Goal: Task Accomplishment & Management: Manage account settings

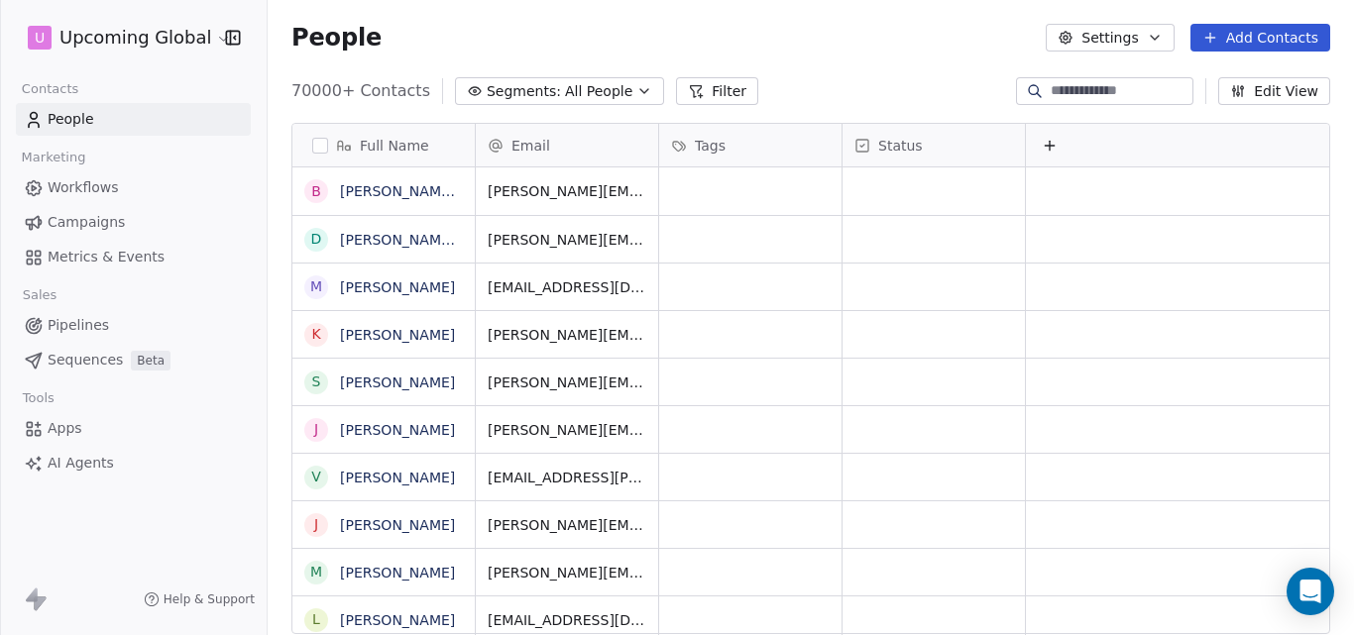
scroll to position [544, 1071]
click at [612, 88] on button "Segments: All People" at bounding box center [559, 91] width 209 height 28
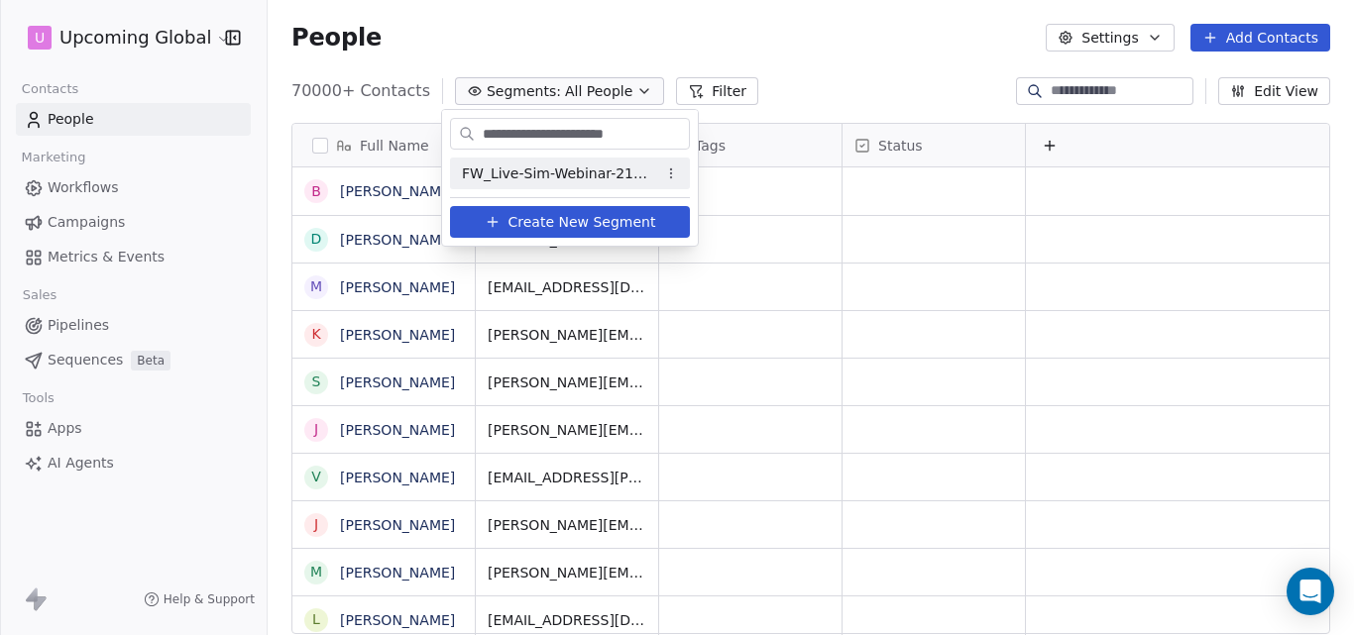
scroll to position [0, 0]
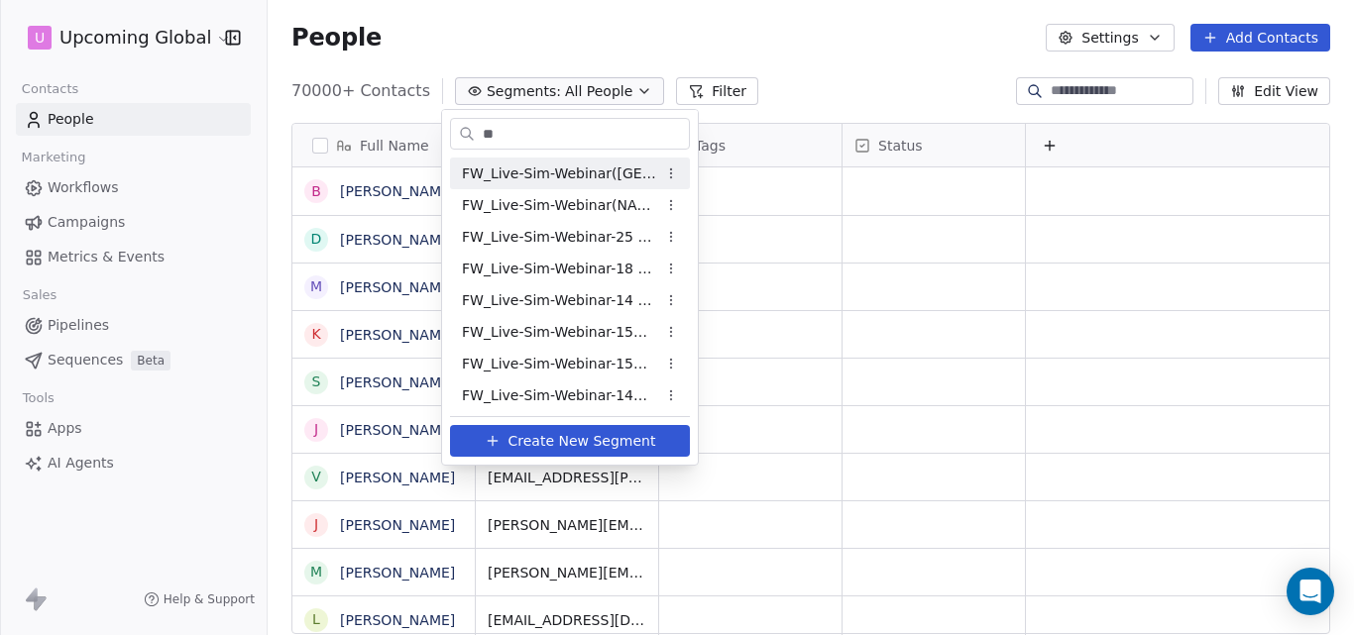
type input "*"
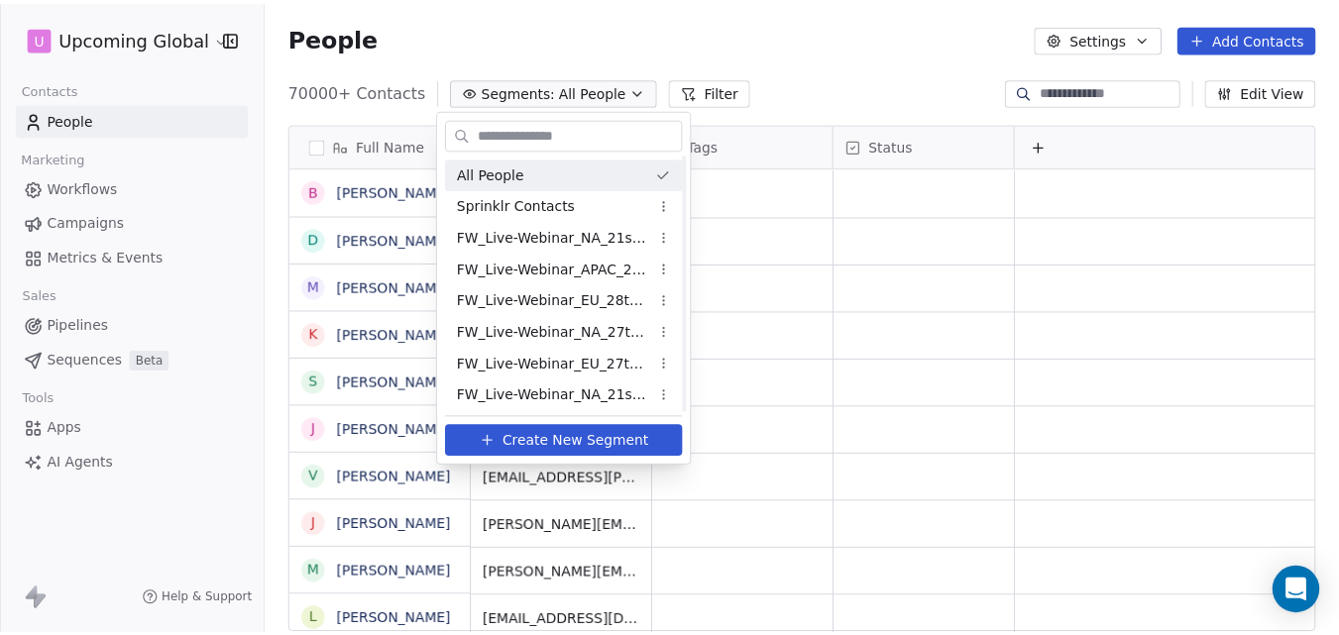
scroll to position [63, 0]
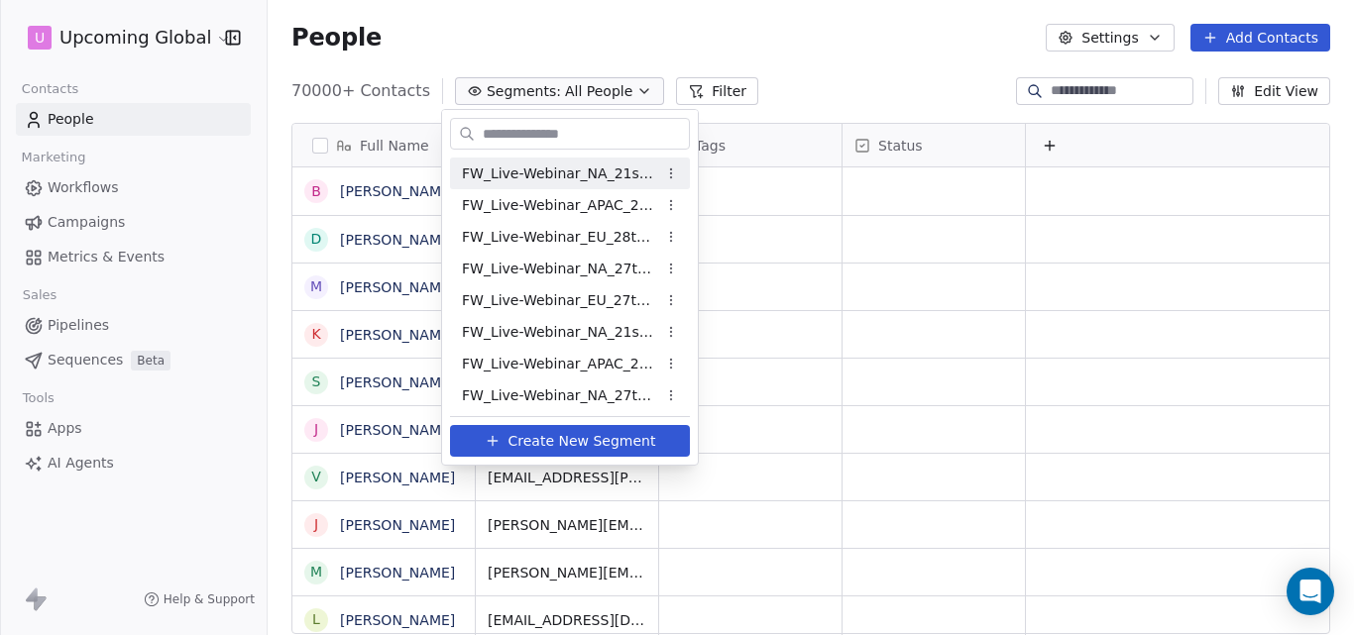
click at [584, 17] on html "U Upcoming Global Contacts People Marketing Workflows Campaigns Metrics & Event…" at bounding box center [677, 317] width 1354 height 635
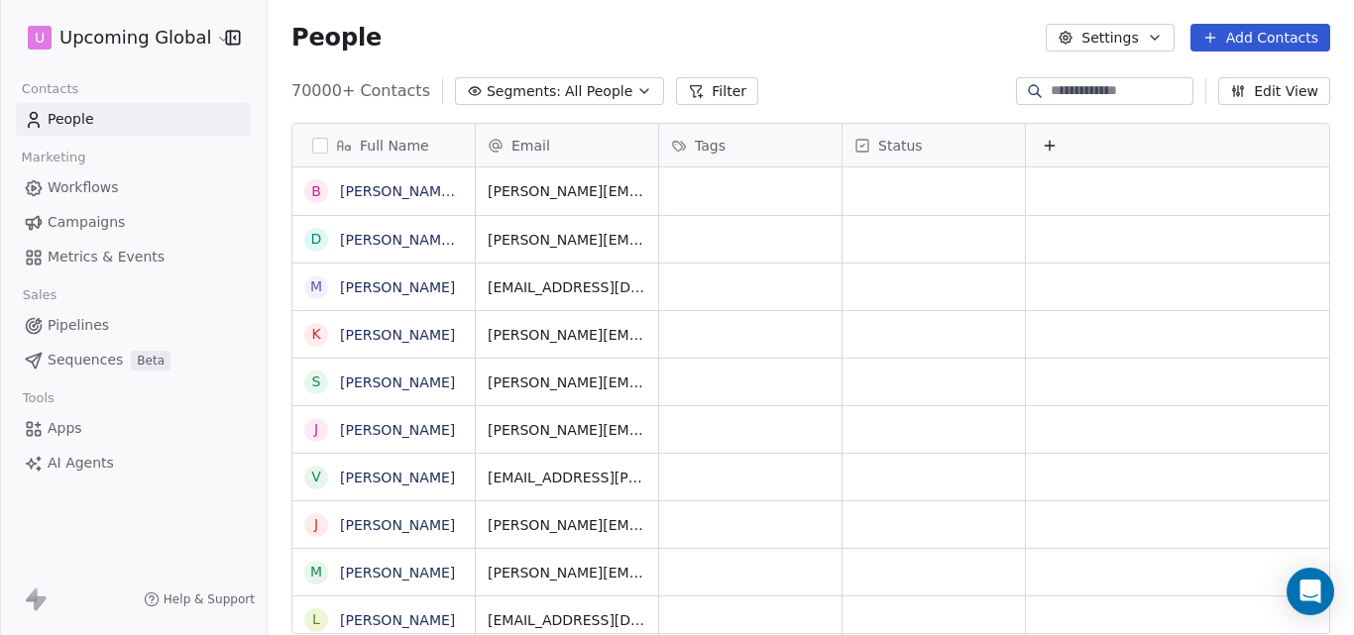
click at [1249, 42] on button "Add Contacts" at bounding box center [1260, 38] width 140 height 28
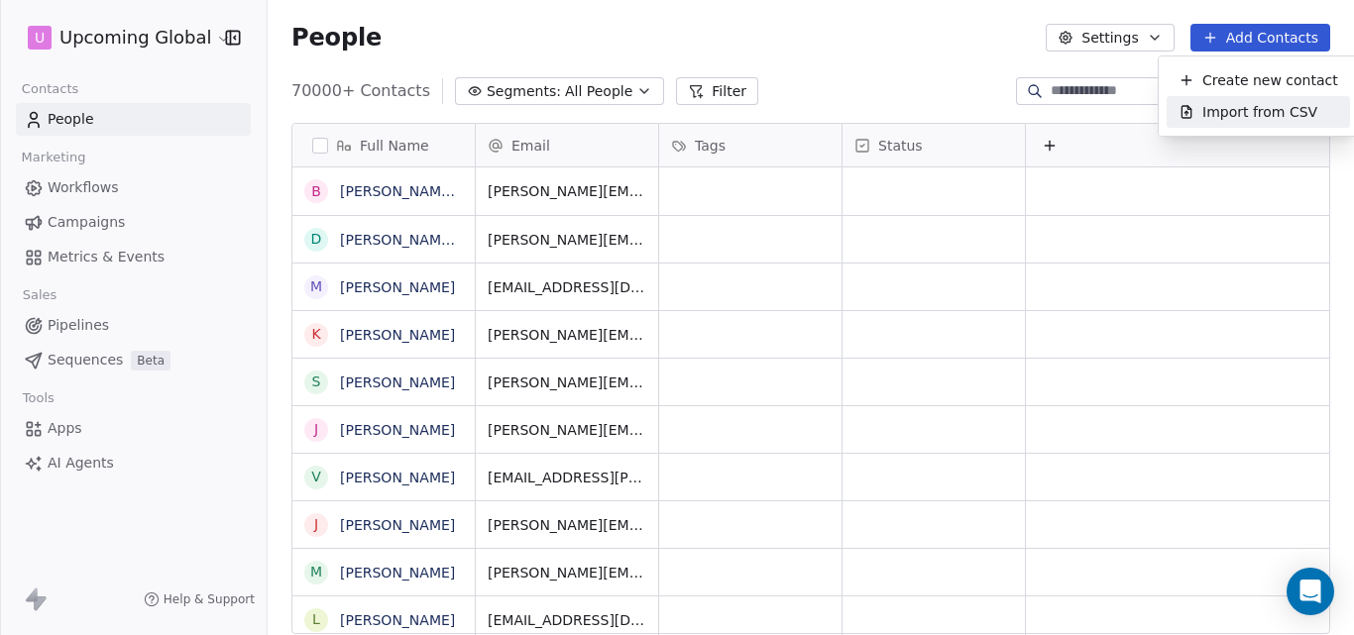
click at [1232, 124] on div "Import from CSV" at bounding box center [1258, 112] width 183 height 32
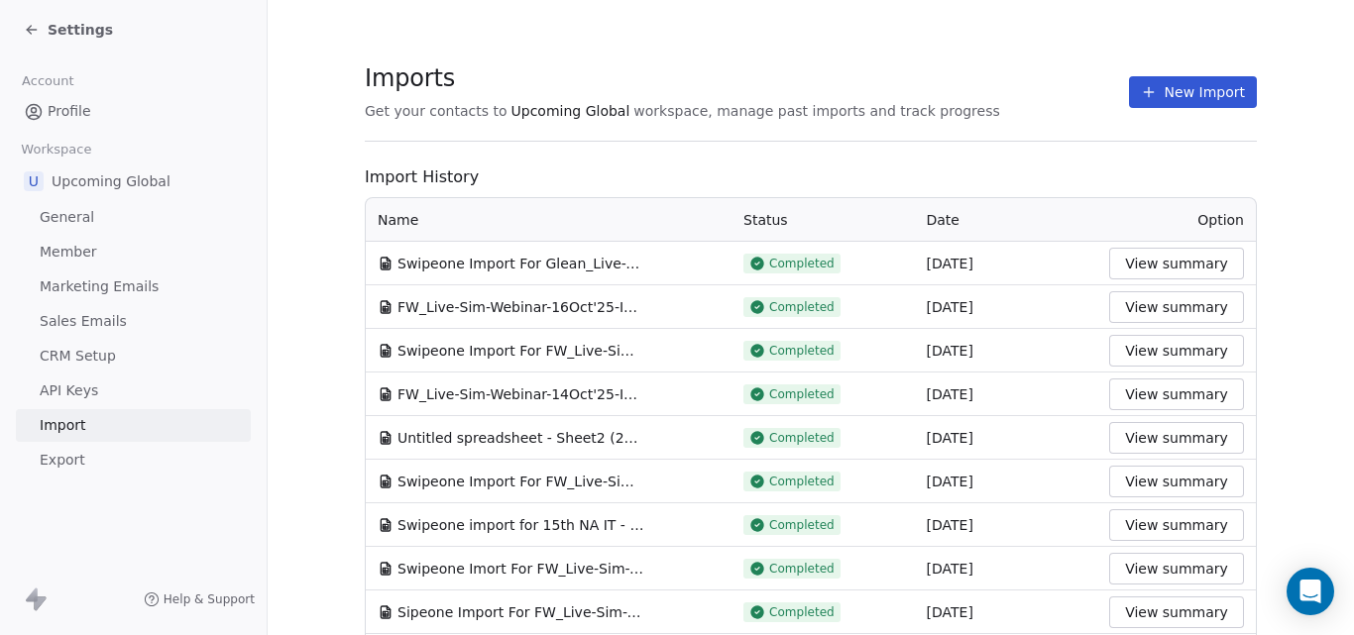
click at [1175, 100] on button "New Import" at bounding box center [1193, 92] width 128 height 32
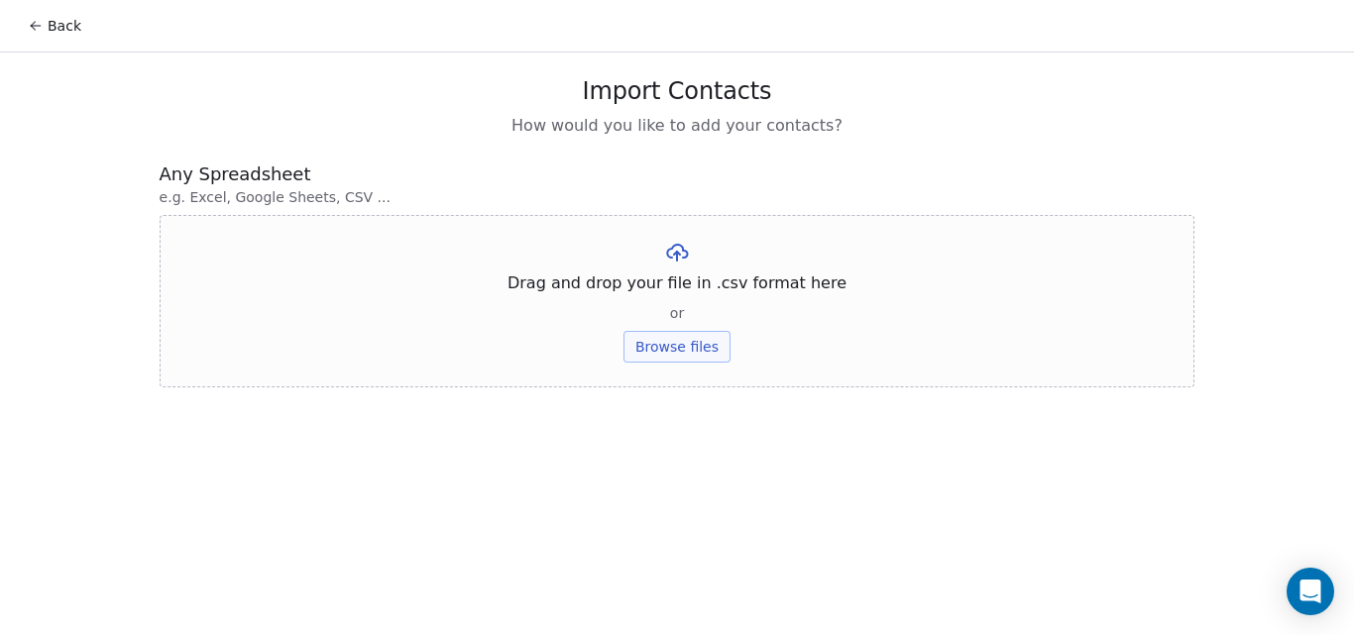
click at [662, 352] on button "Browse files" at bounding box center [676, 347] width 107 height 32
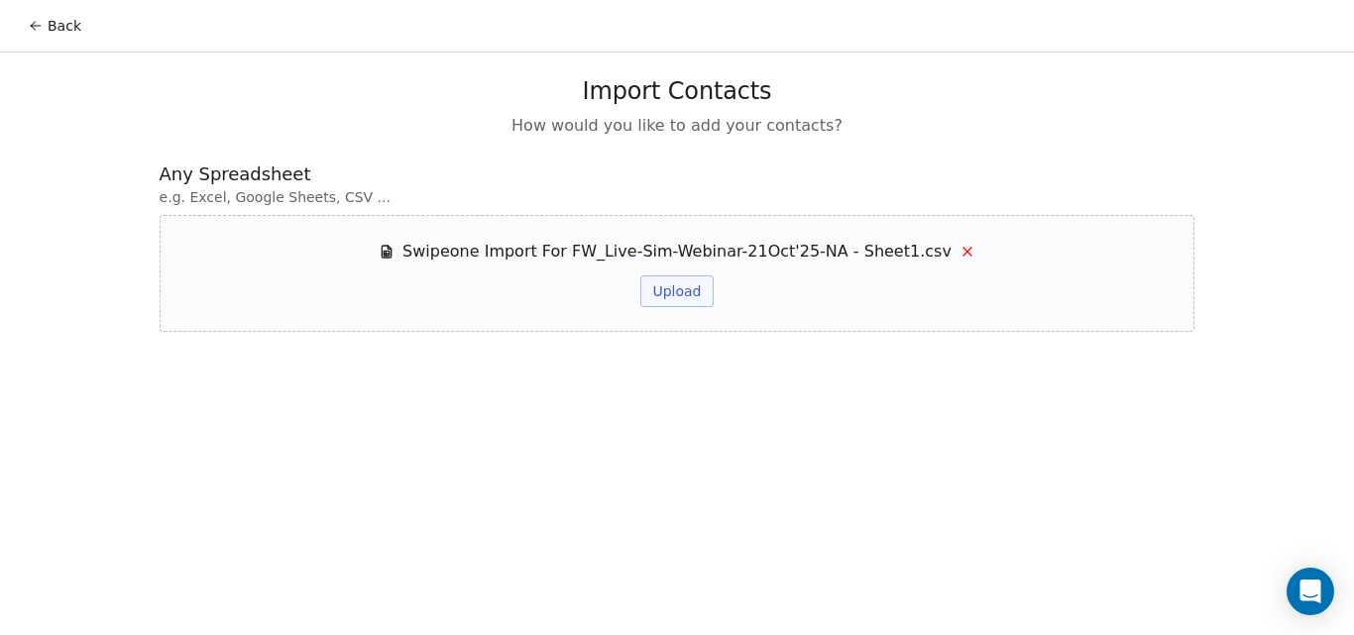
click at [688, 289] on button "Upload" at bounding box center [676, 292] width 72 height 32
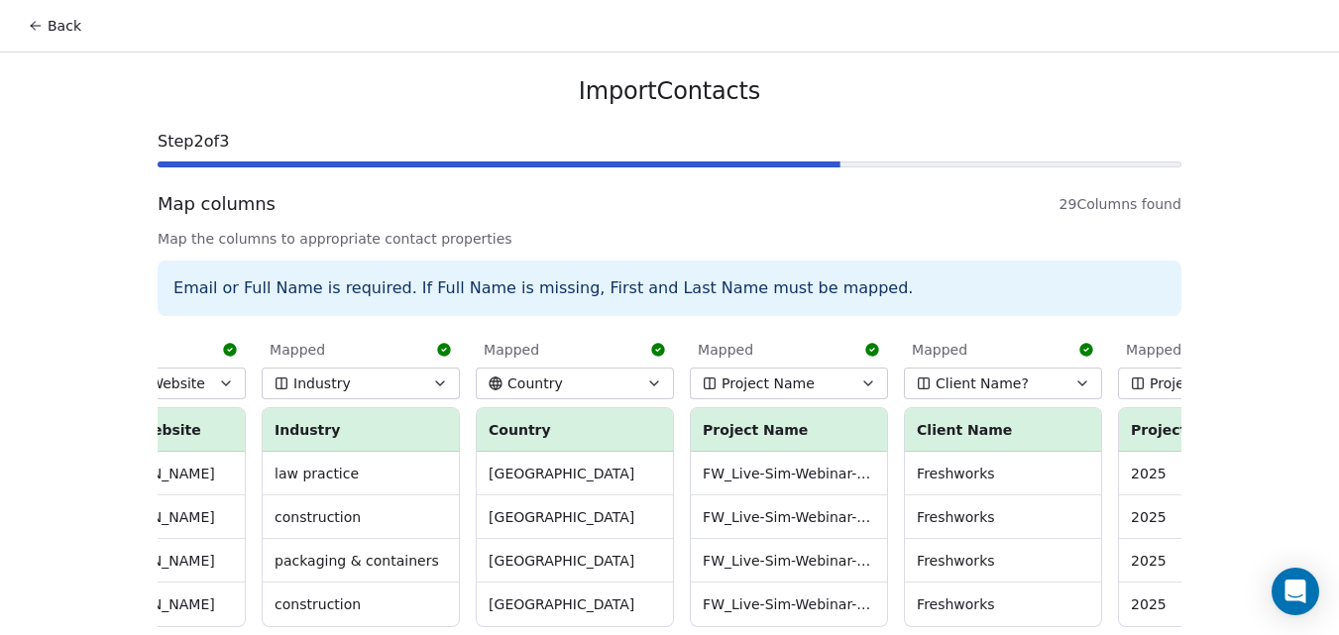
scroll to position [0, 2026]
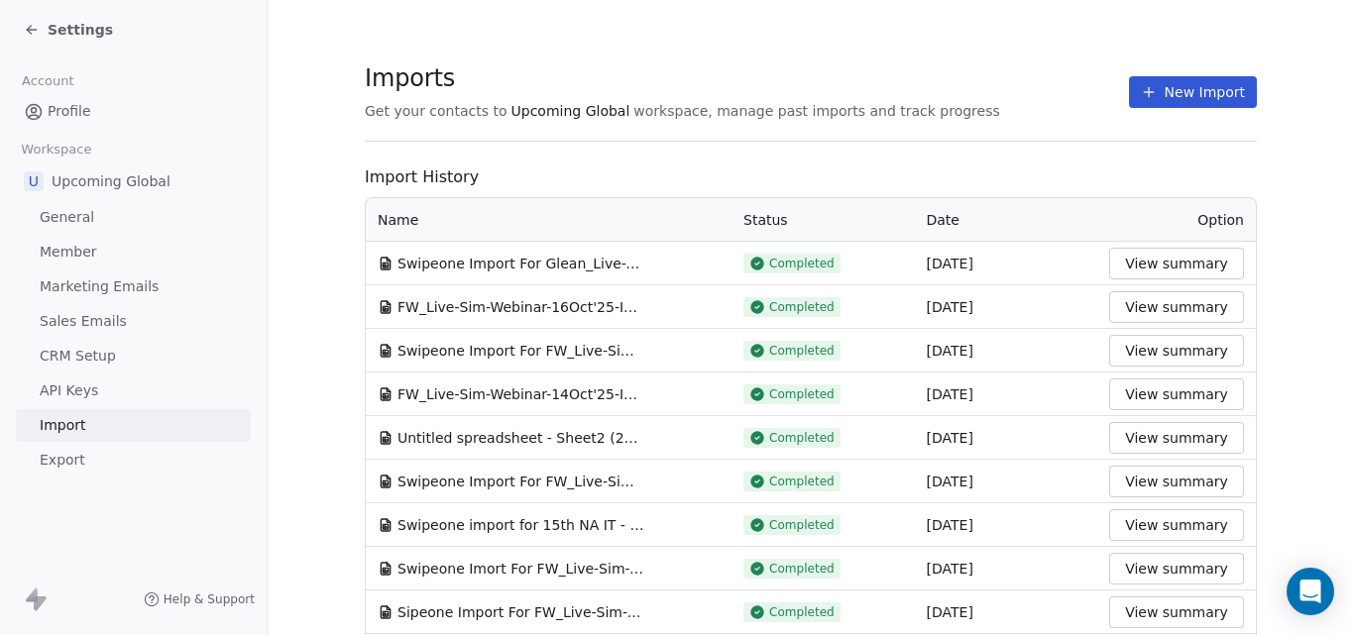
click at [1160, 260] on button "View summary" at bounding box center [1176, 264] width 135 height 32
click at [1176, 98] on button "New Import" at bounding box center [1193, 92] width 128 height 32
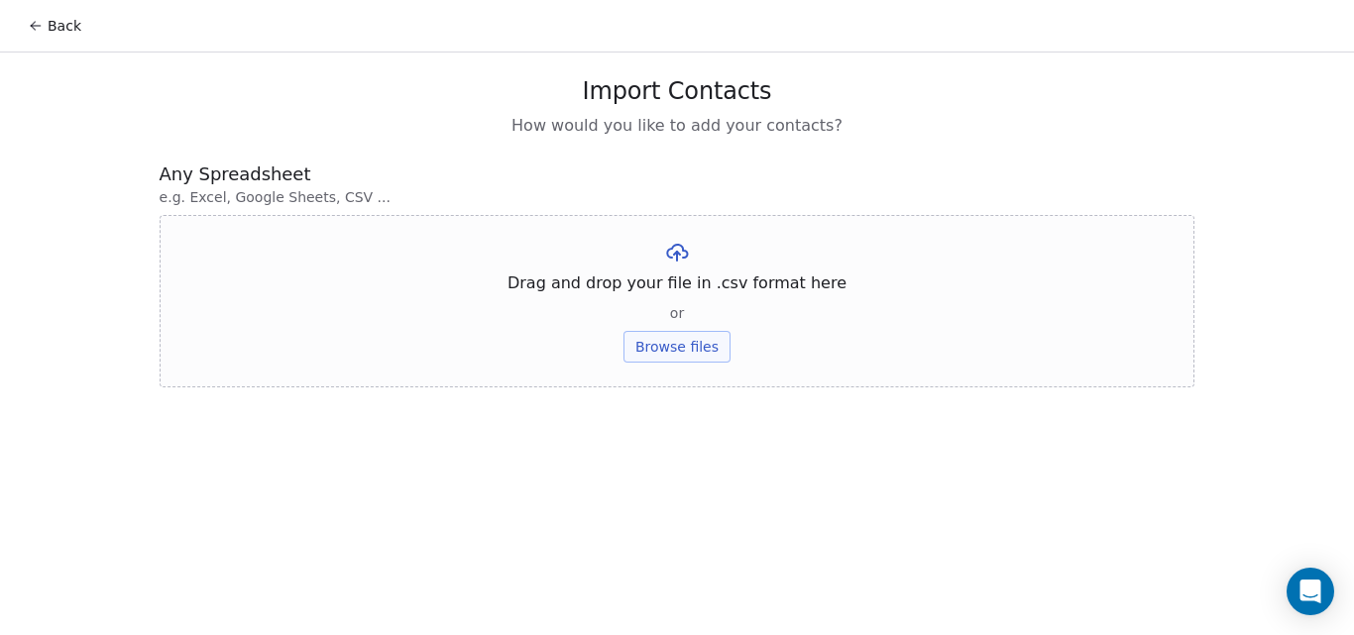
click at [678, 350] on button "Browse files" at bounding box center [676, 347] width 107 height 32
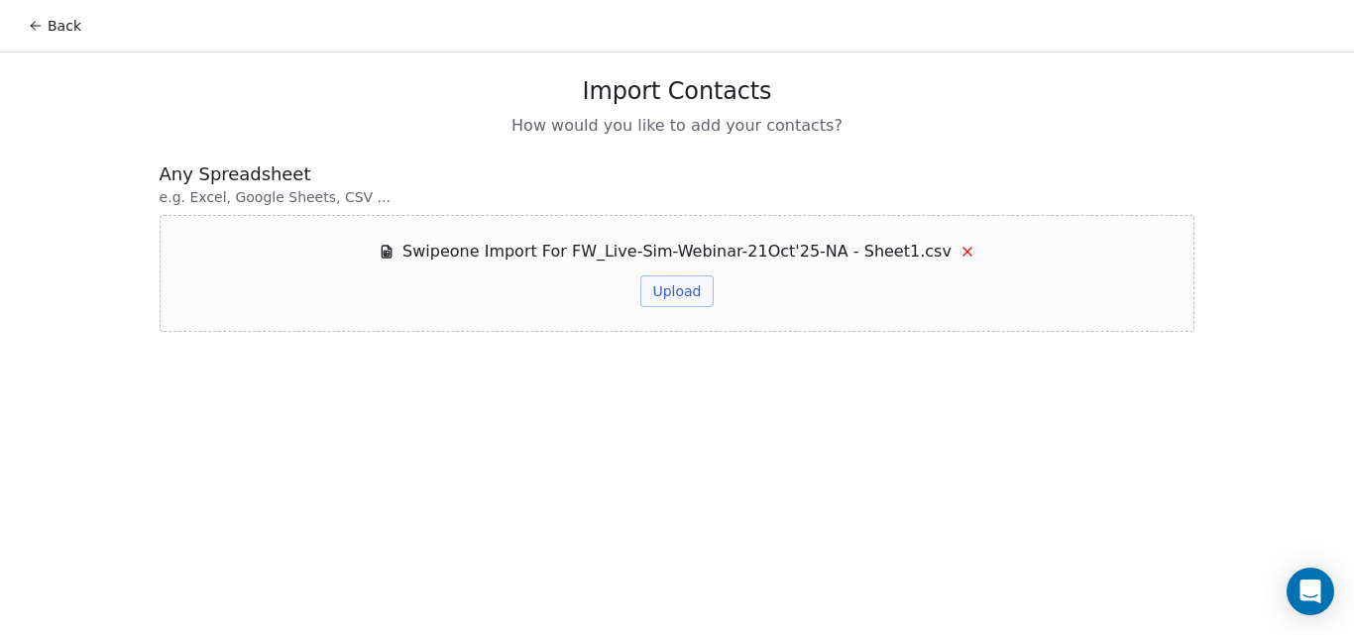
click at [676, 293] on button "Upload" at bounding box center [676, 292] width 72 height 32
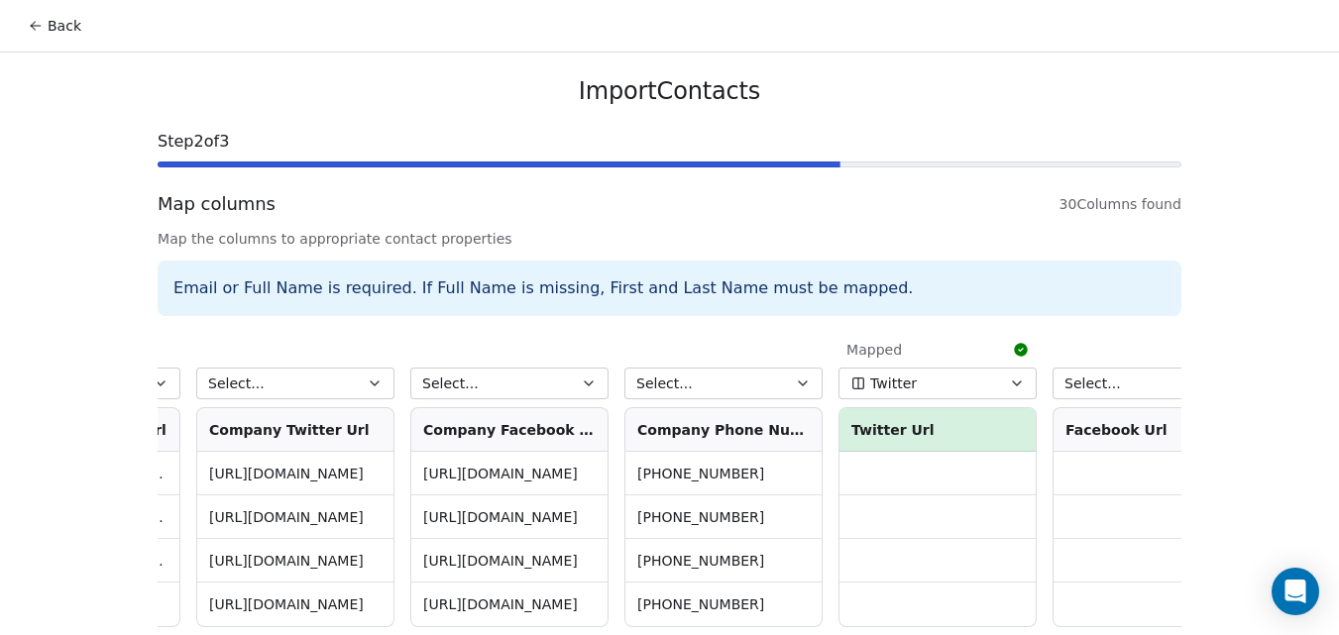
scroll to position [0, 5371]
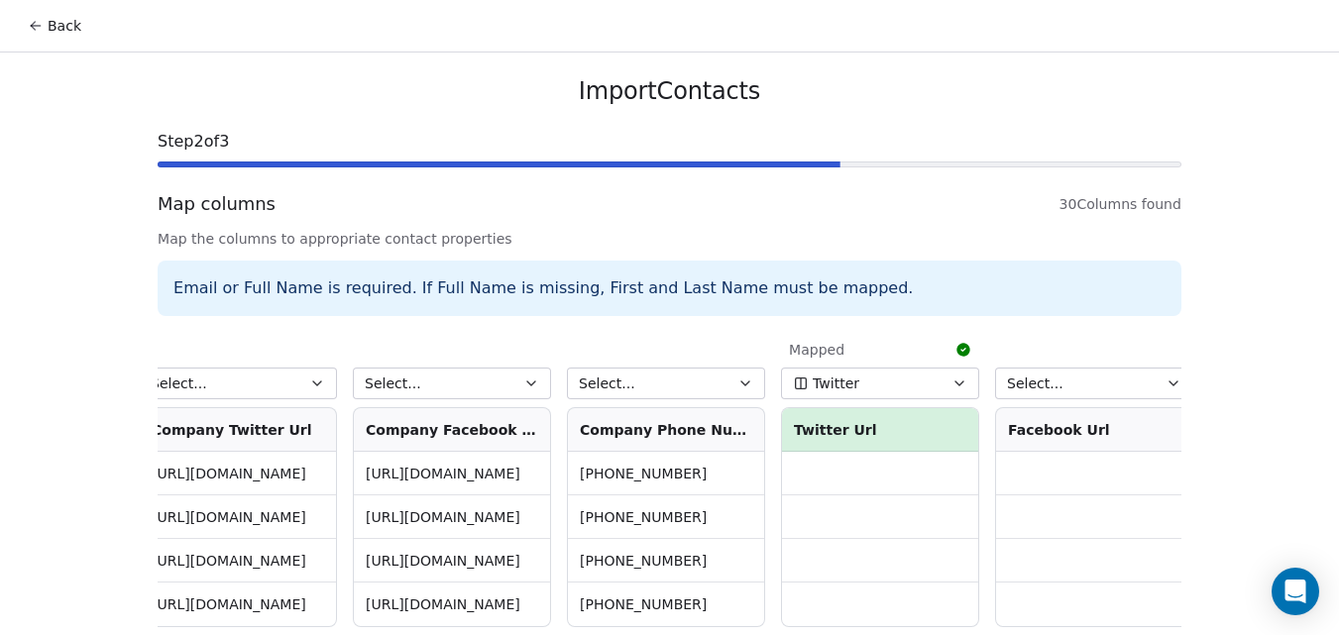
click at [702, 390] on button "Select..." at bounding box center [666, 384] width 198 height 32
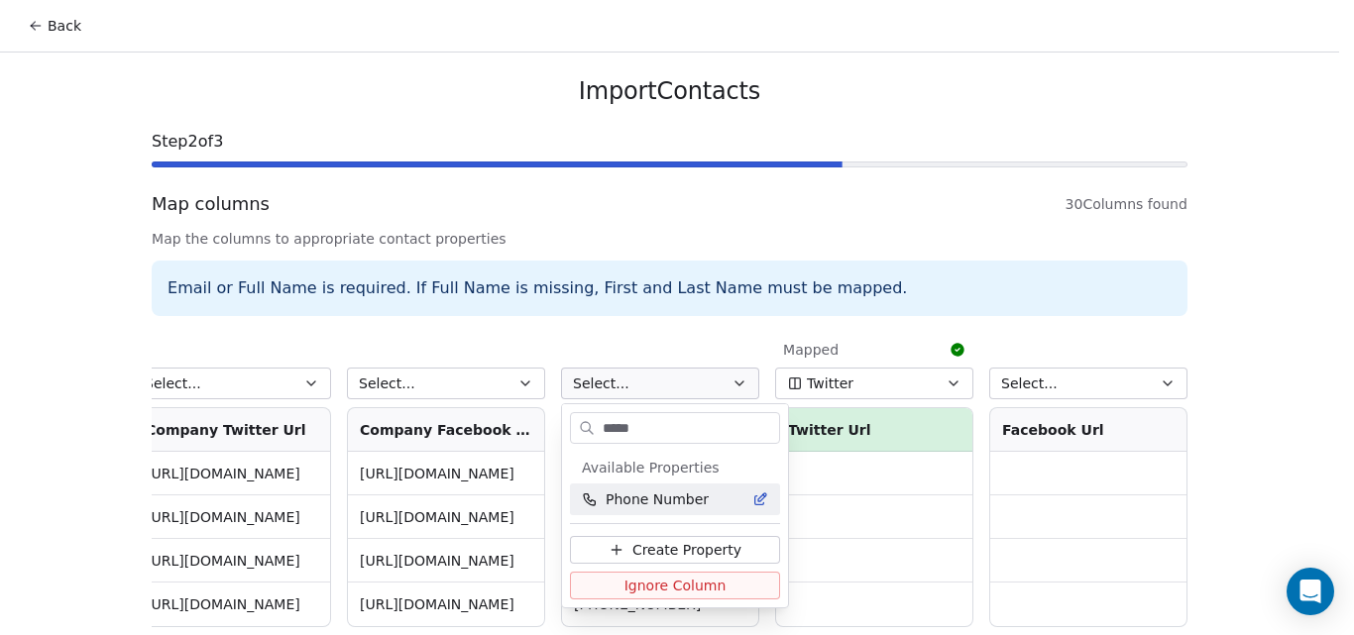
type input "*****"
click at [677, 502] on span "Phone Number" at bounding box center [657, 500] width 103 height 20
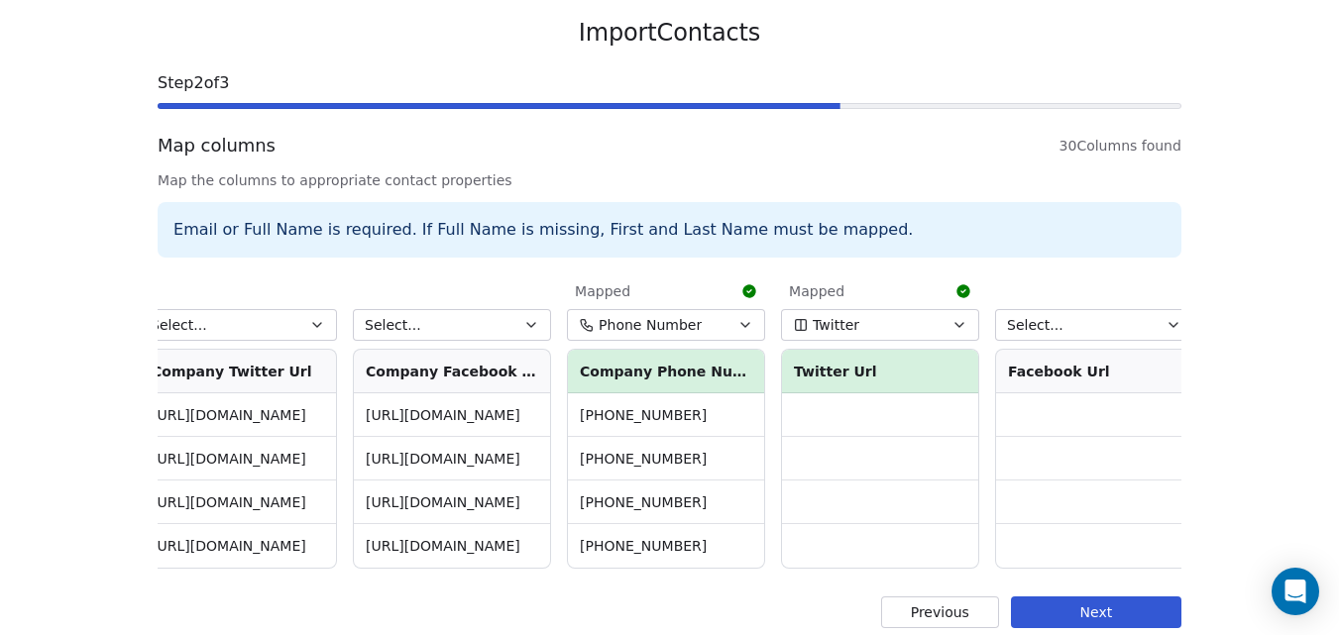
scroll to position [90, 0]
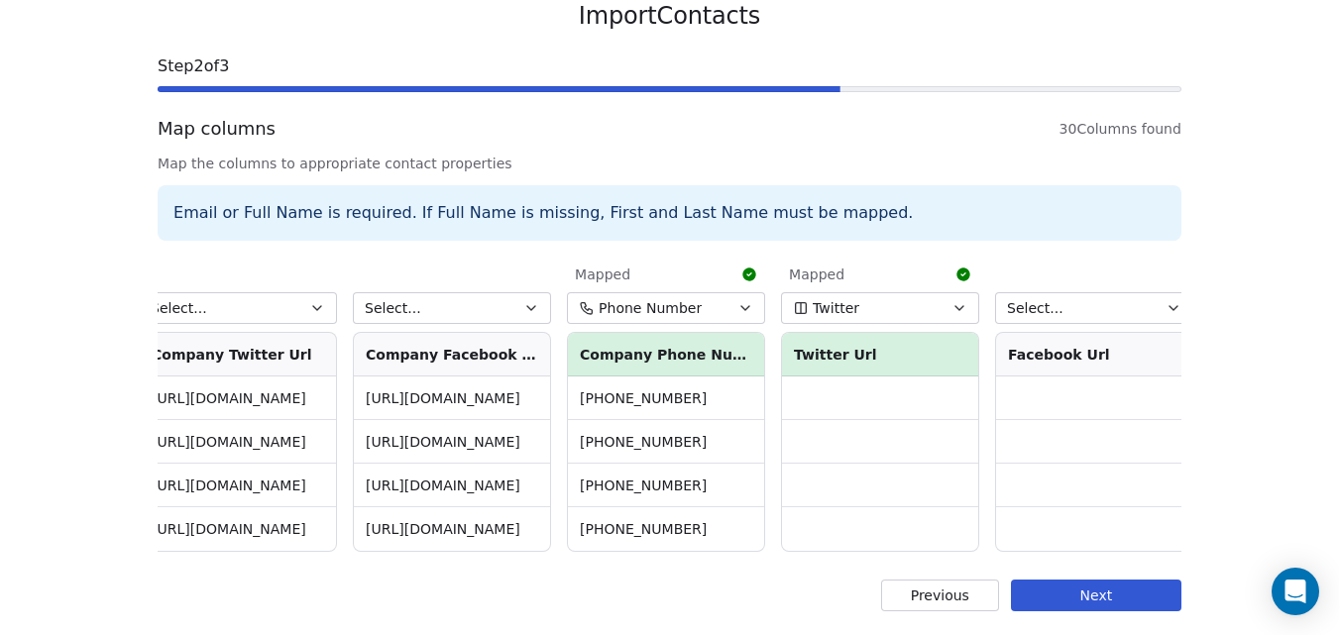
click at [1071, 588] on button "Next" at bounding box center [1096, 596] width 170 height 32
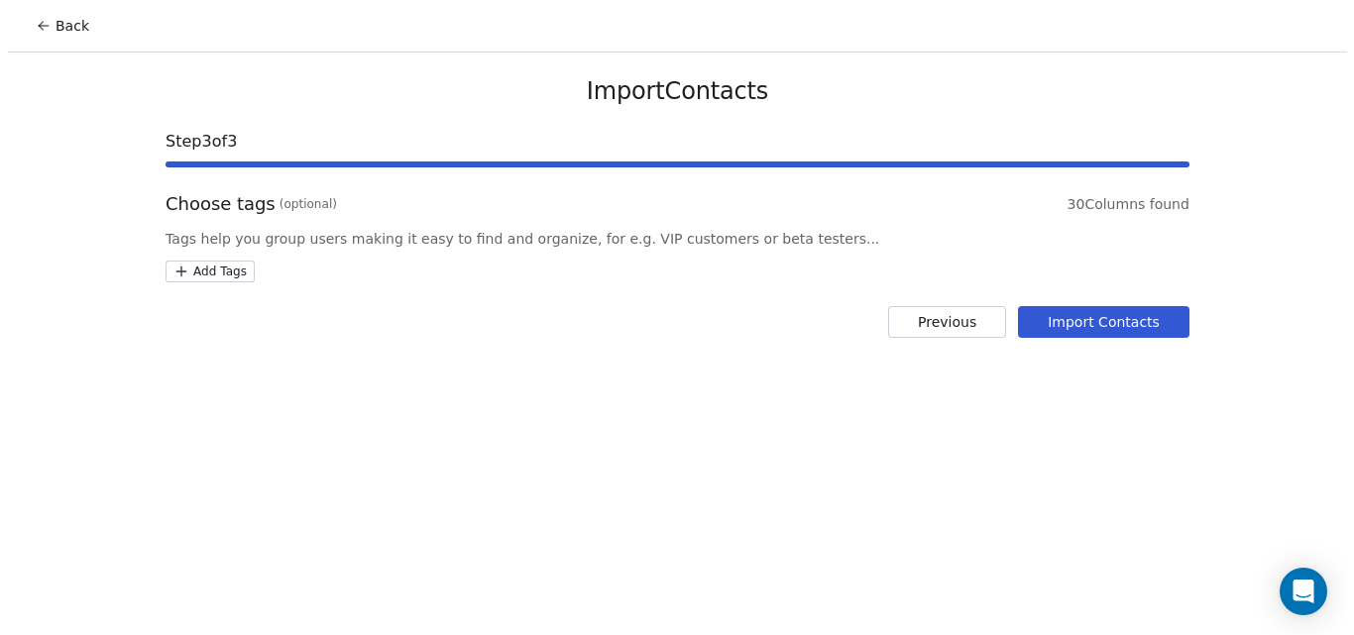
scroll to position [0, 0]
click at [1096, 318] on button "Import Contacts" at bounding box center [1109, 322] width 171 height 32
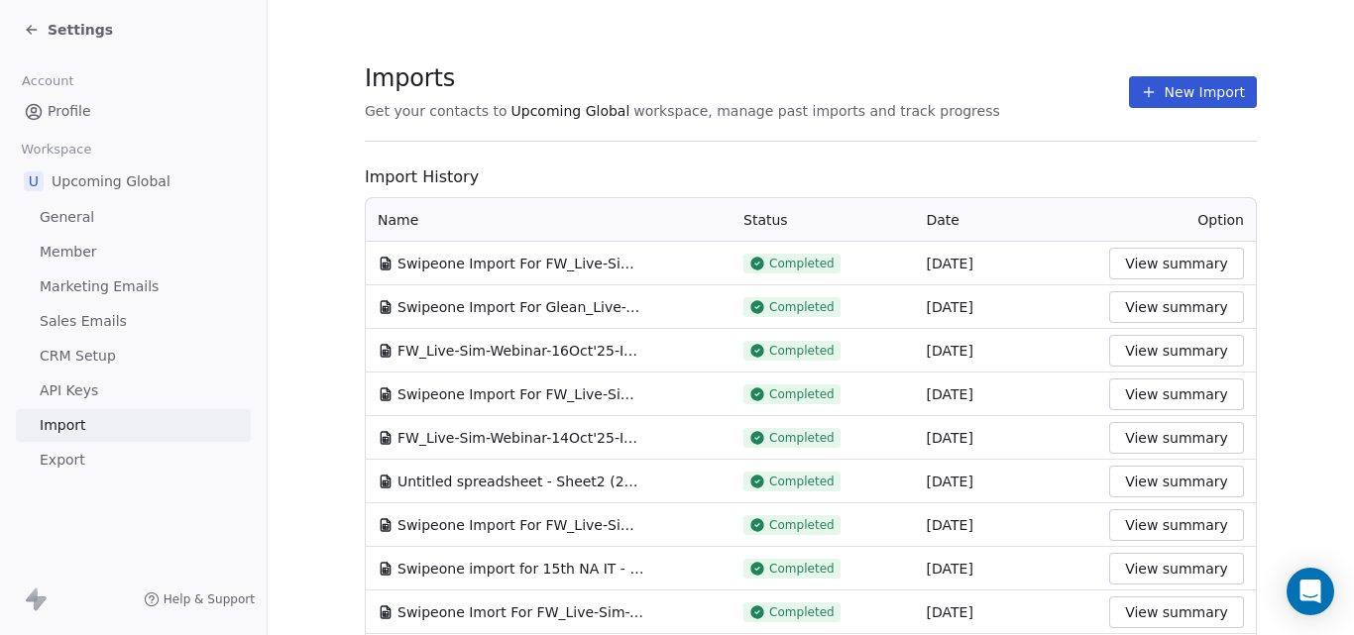
click at [1130, 305] on button "View summary" at bounding box center [1176, 307] width 135 height 32
click at [65, 25] on span "Settings" at bounding box center [80, 30] width 65 height 20
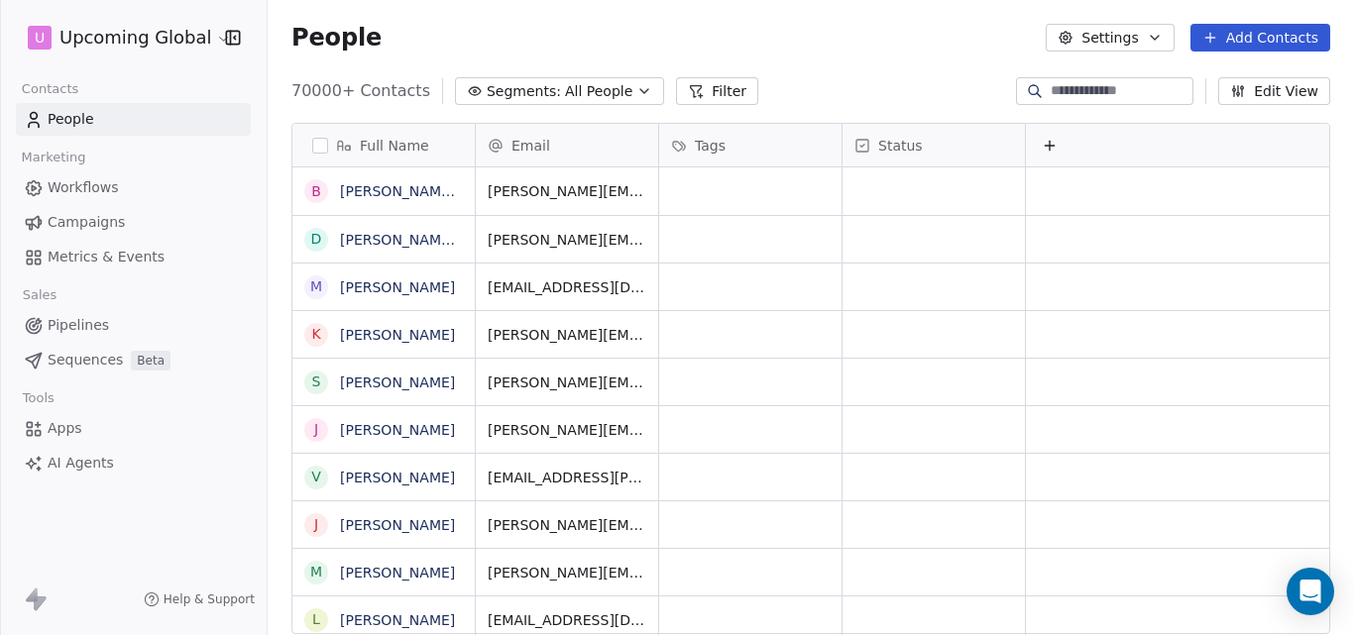
scroll to position [544, 1071]
click at [711, 100] on button "Filter" at bounding box center [717, 91] width 82 height 28
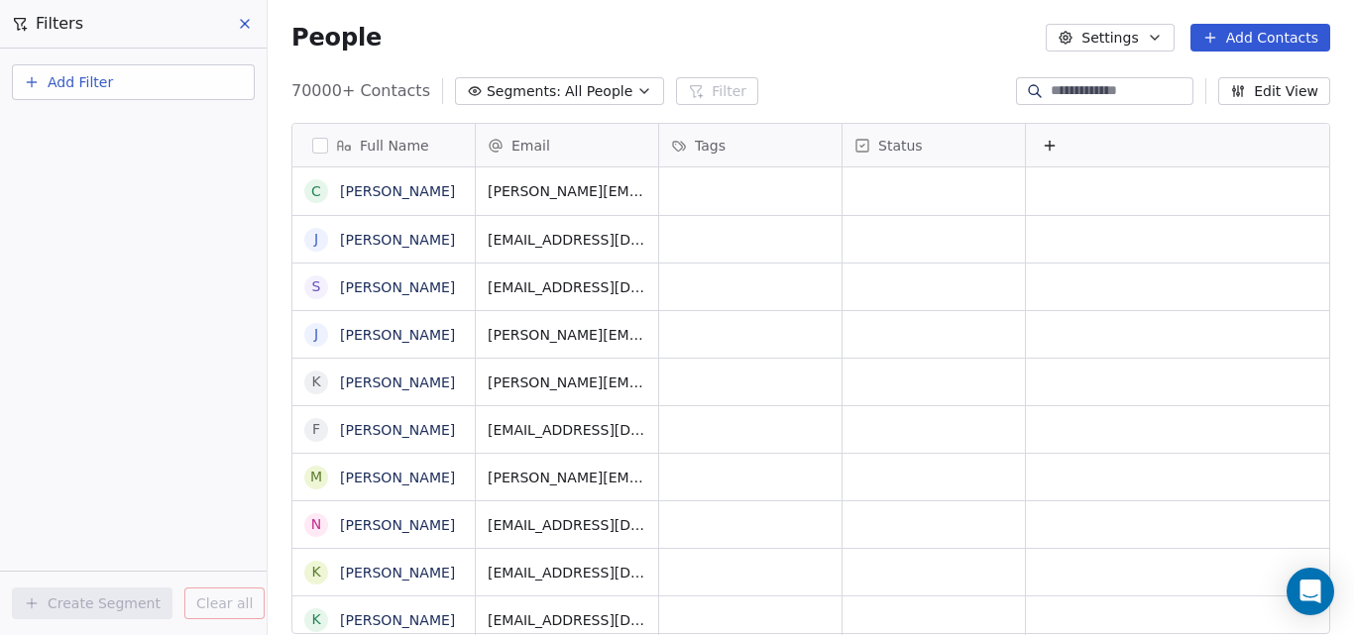
click at [131, 83] on button "Add Filter" at bounding box center [133, 82] width 243 height 36
click at [139, 120] on span "Contact properties" at bounding box center [97, 129] width 129 height 21
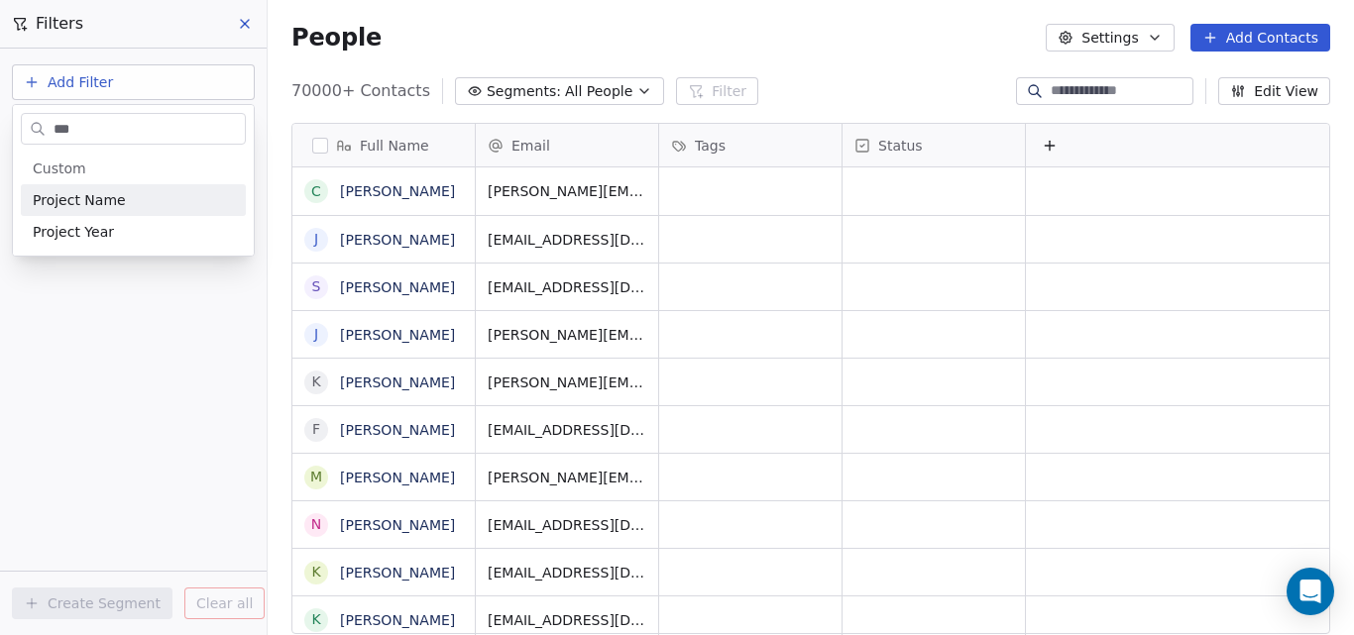
type input "***"
click at [64, 201] on span "Project Name" at bounding box center [79, 200] width 93 height 20
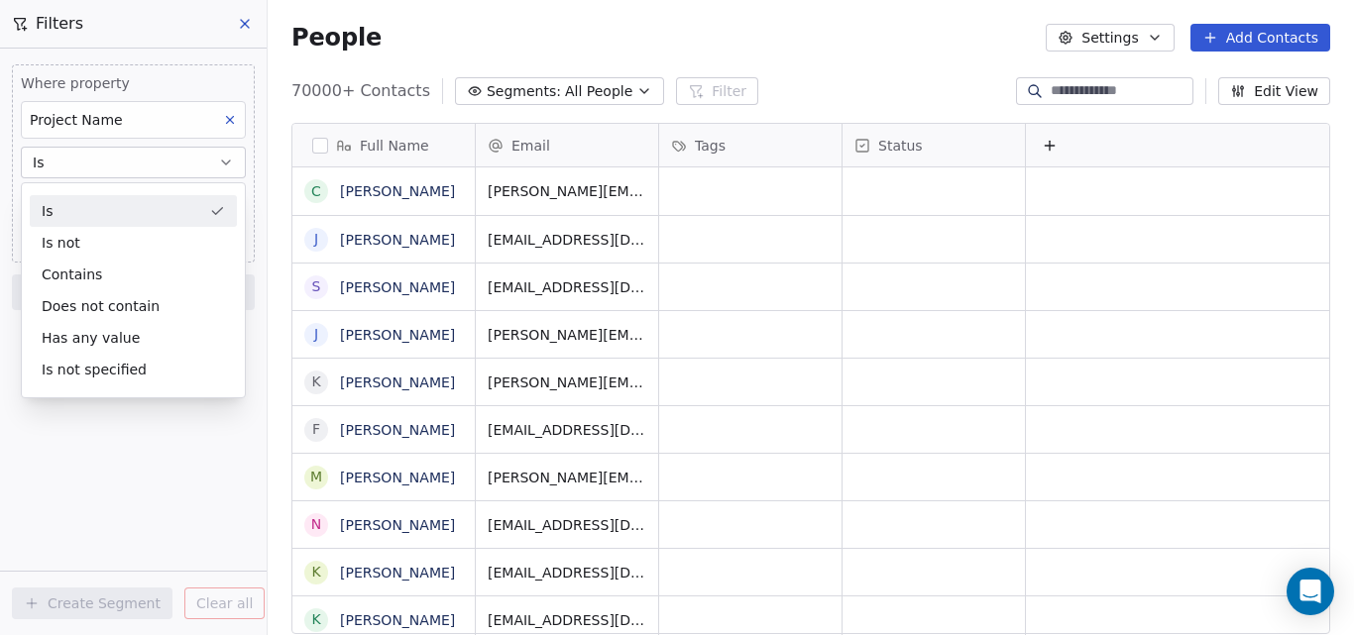
click at [64, 201] on div "Is" at bounding box center [133, 211] width 207 height 32
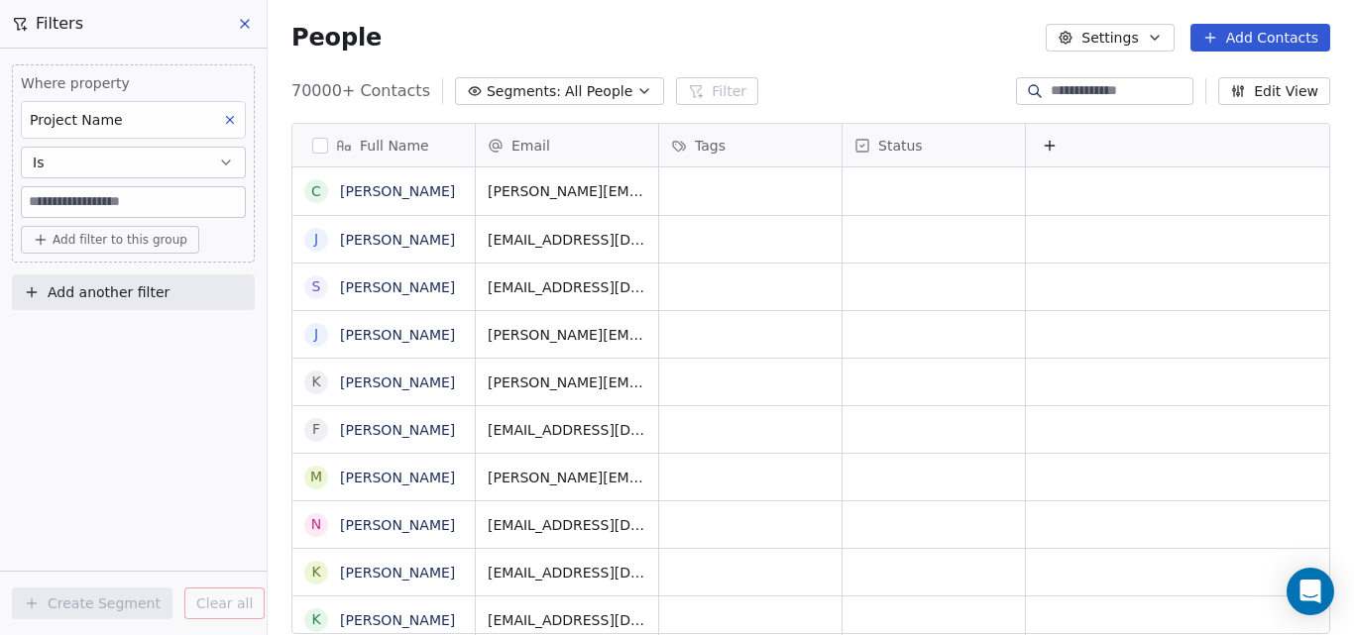
click at [64, 201] on input at bounding box center [133, 202] width 223 height 30
paste input "**********"
type input "**********"
click at [83, 249] on button "Add filter to this group" at bounding box center [110, 240] width 178 height 28
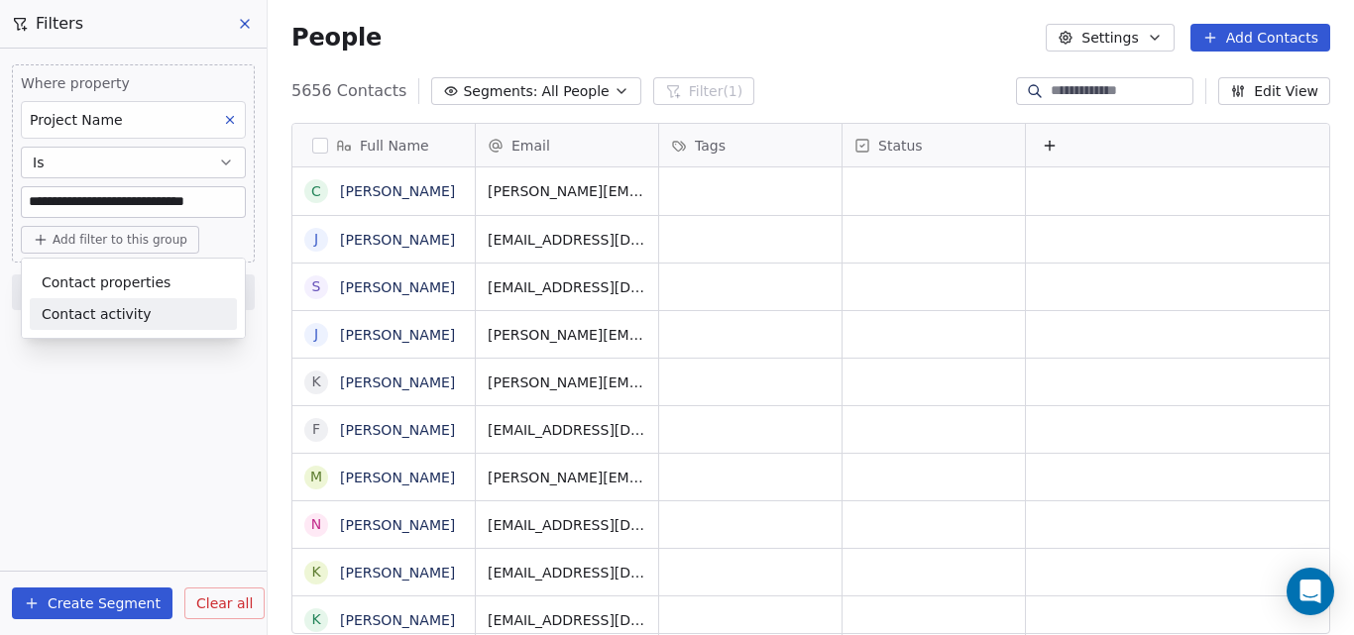
scroll to position [544, 1071]
click at [83, 606] on html "**********" at bounding box center [677, 317] width 1354 height 635
click at [91, 597] on button "Create Segment" at bounding box center [92, 604] width 161 height 32
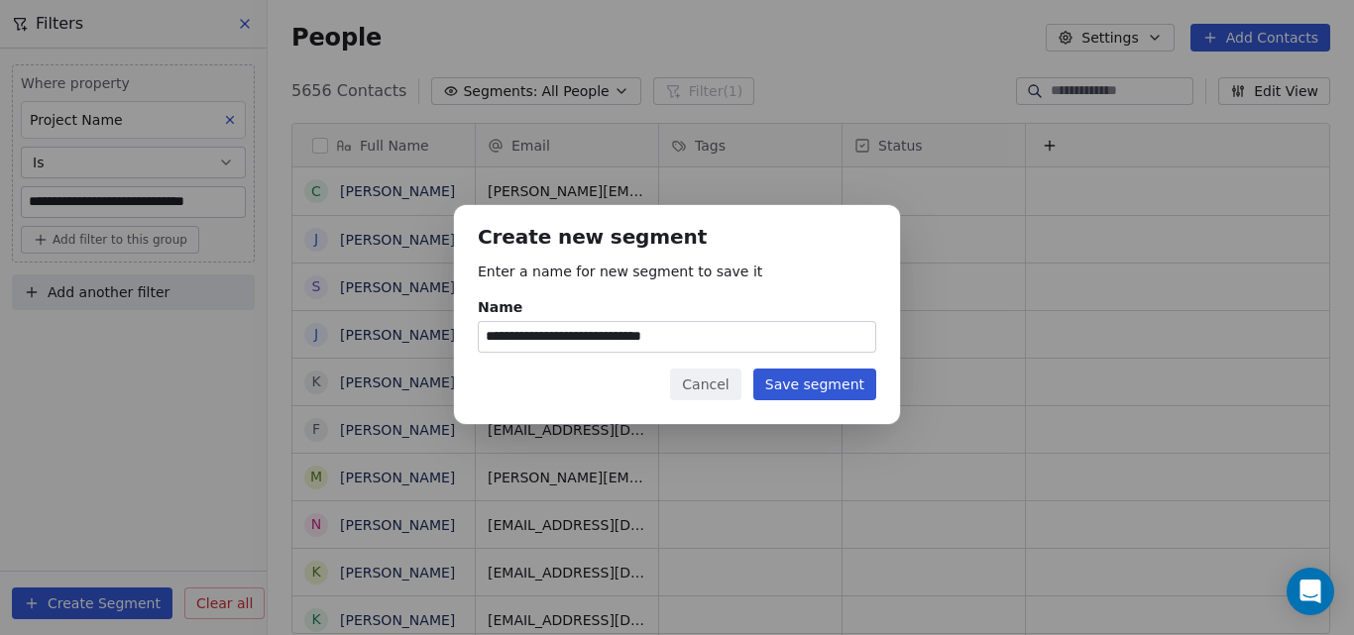
type input "**********"
click at [829, 377] on button "Save segment" at bounding box center [814, 385] width 123 height 32
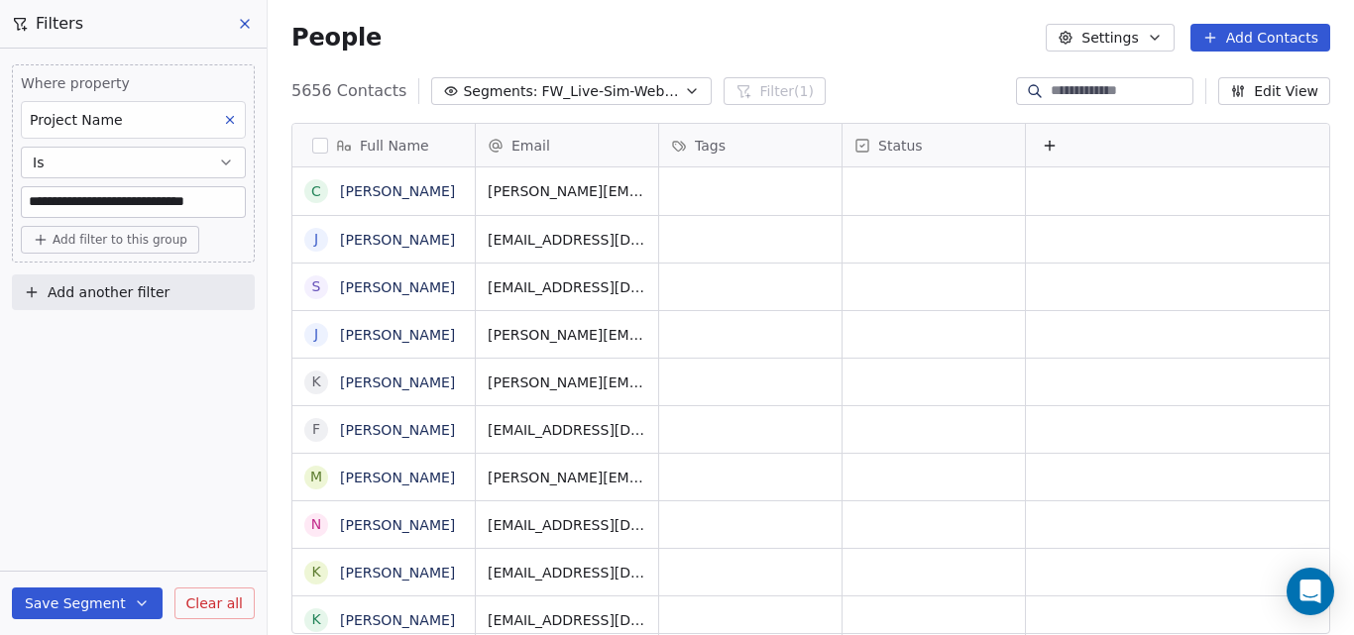
click at [684, 89] on icon "button" at bounding box center [692, 91] width 16 height 16
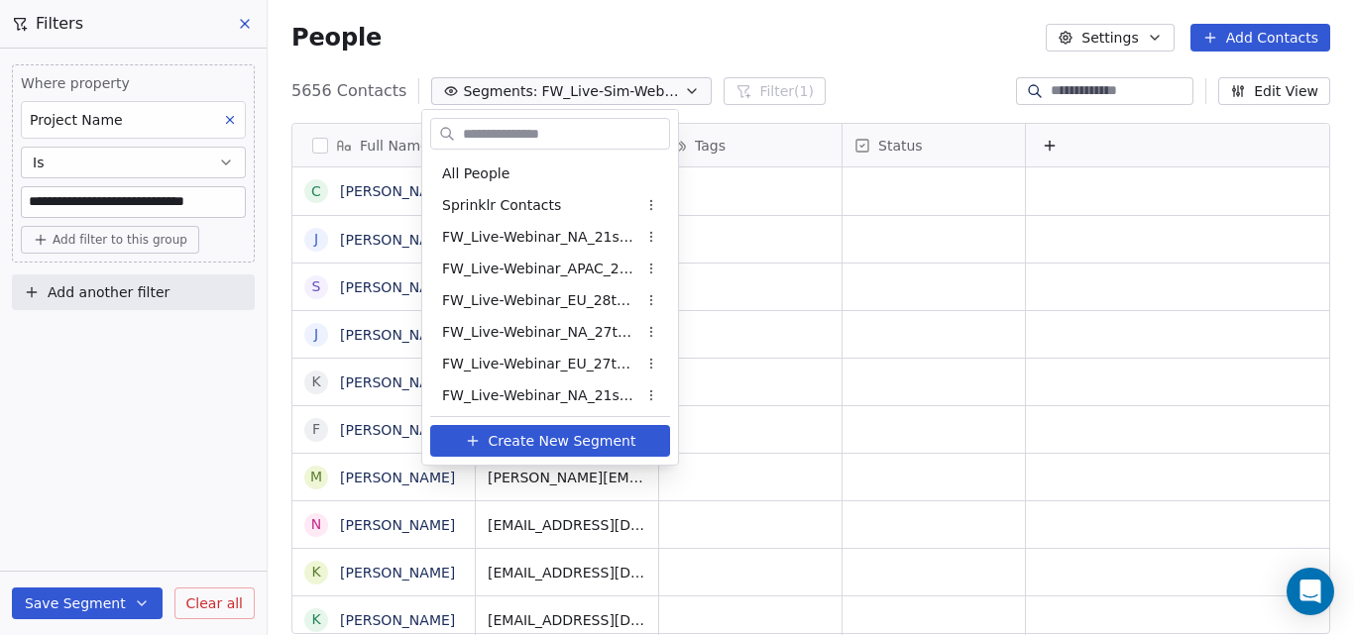
scroll to position [1018, 0]
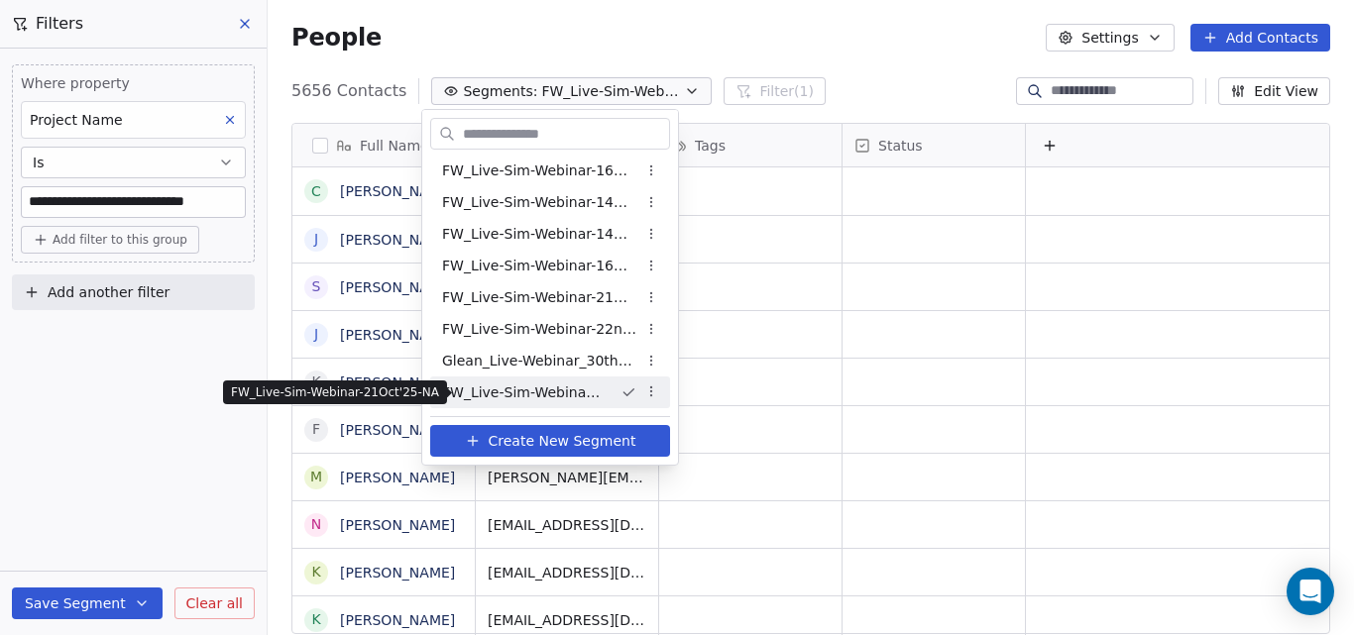
click at [583, 384] on span "FW_Live-Sim-Webinar-21Oct'25-NA" at bounding box center [523, 393] width 163 height 21
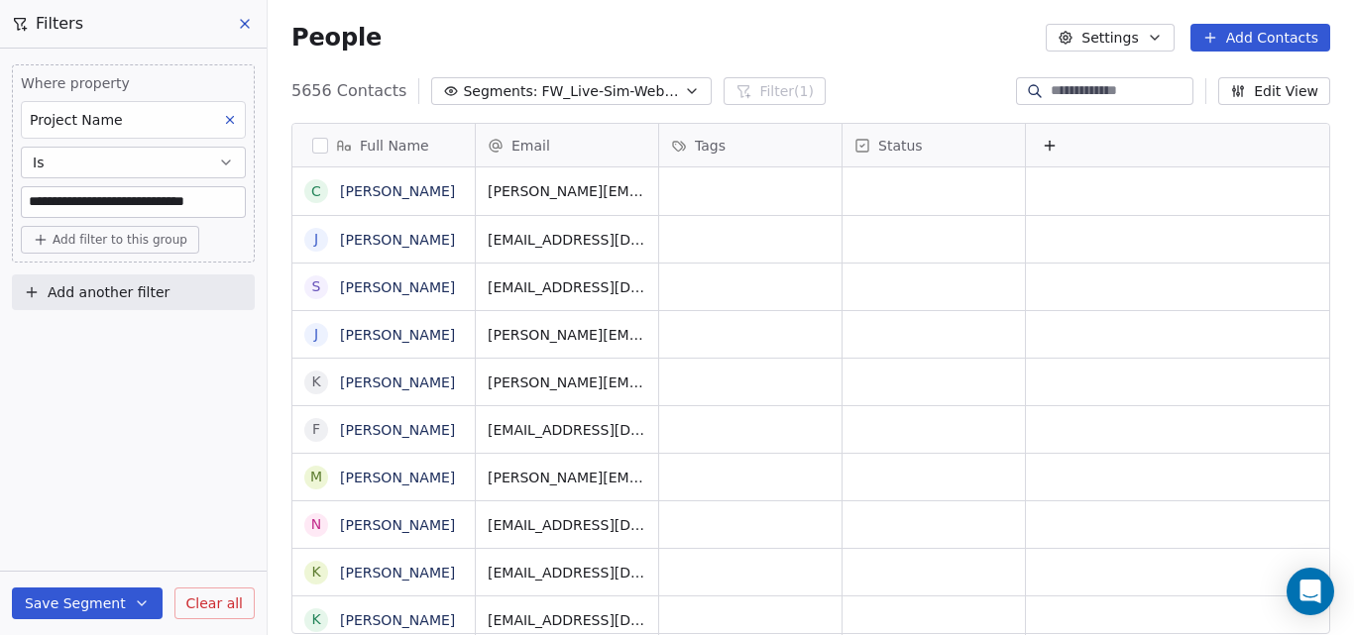
click at [242, 21] on icon at bounding box center [245, 24] width 8 height 8
